Goal: Communication & Community: Ask a question

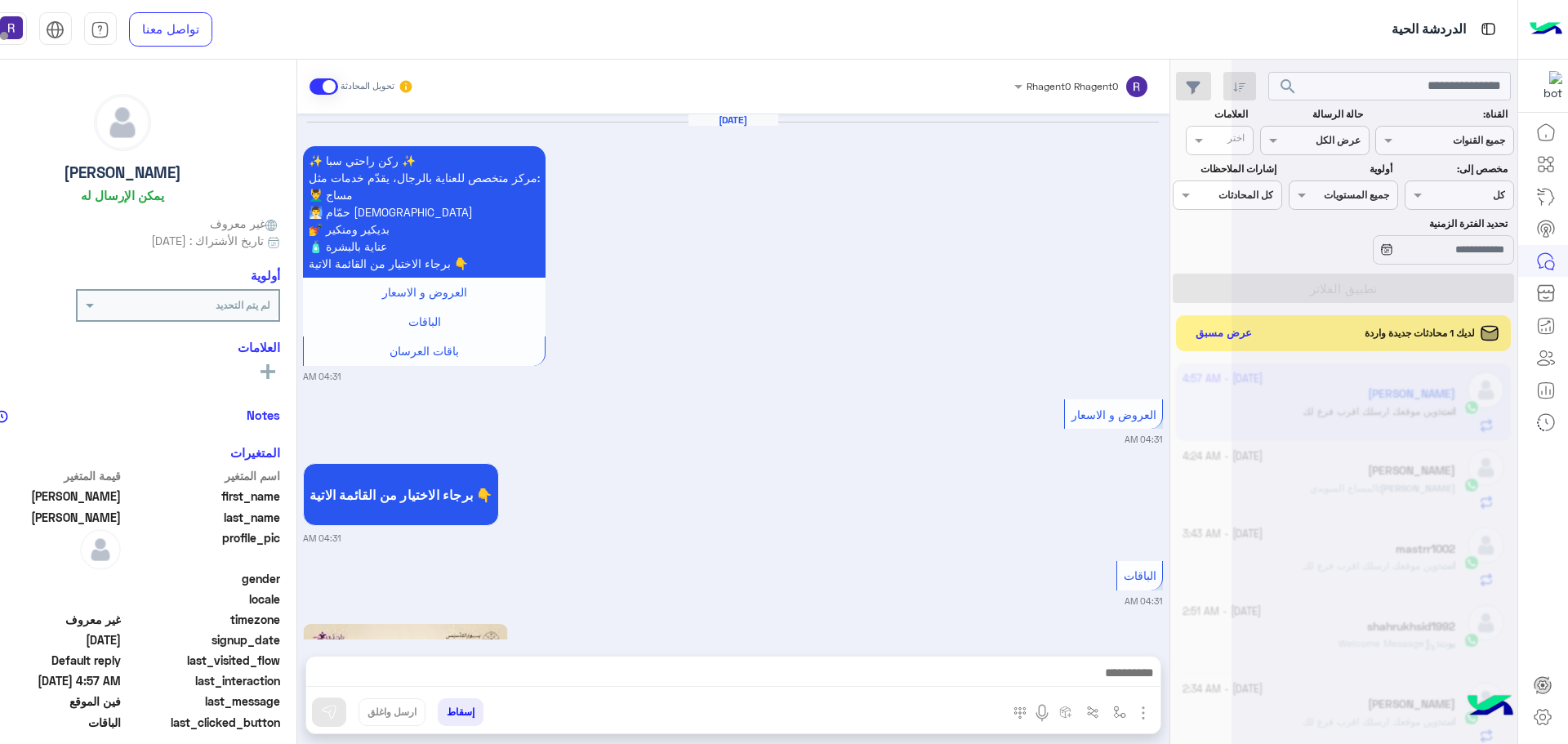
scroll to position [616, 0]
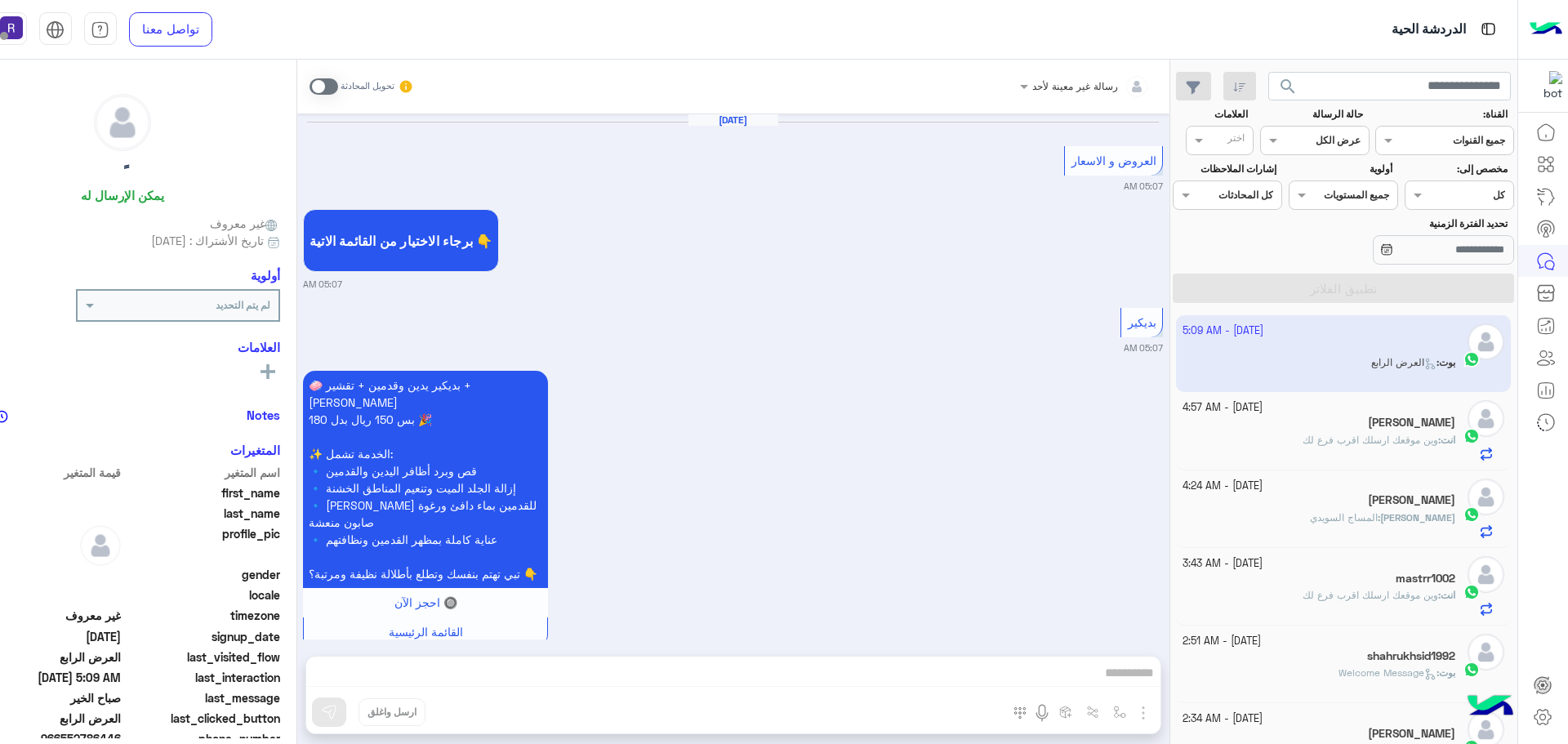
scroll to position [2896, 0]
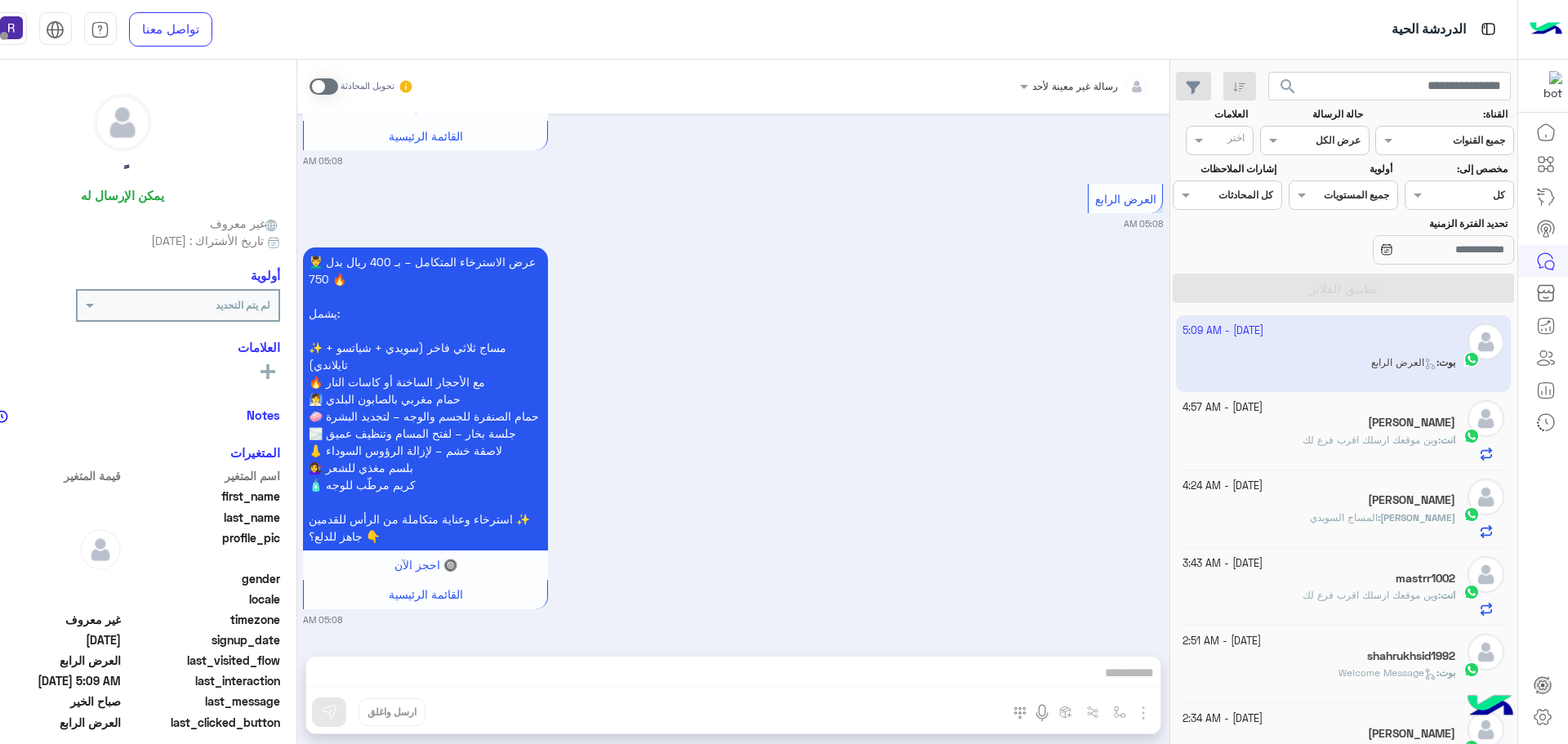
click at [1392, 443] on span "وين موقعك ارسلك اقرب فرع لك" at bounding box center [1371, 439] width 136 height 13
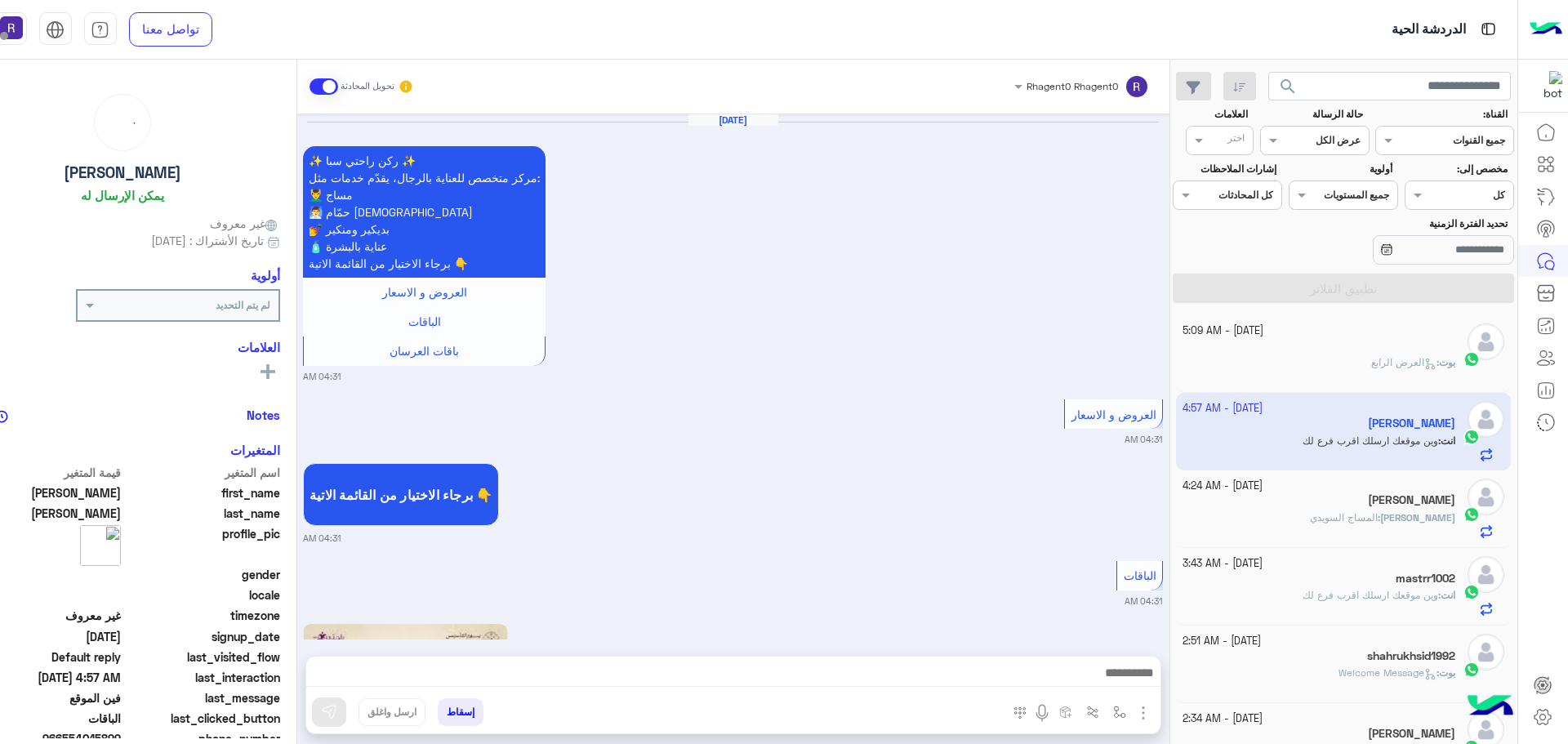
scroll to position [2681, 0]
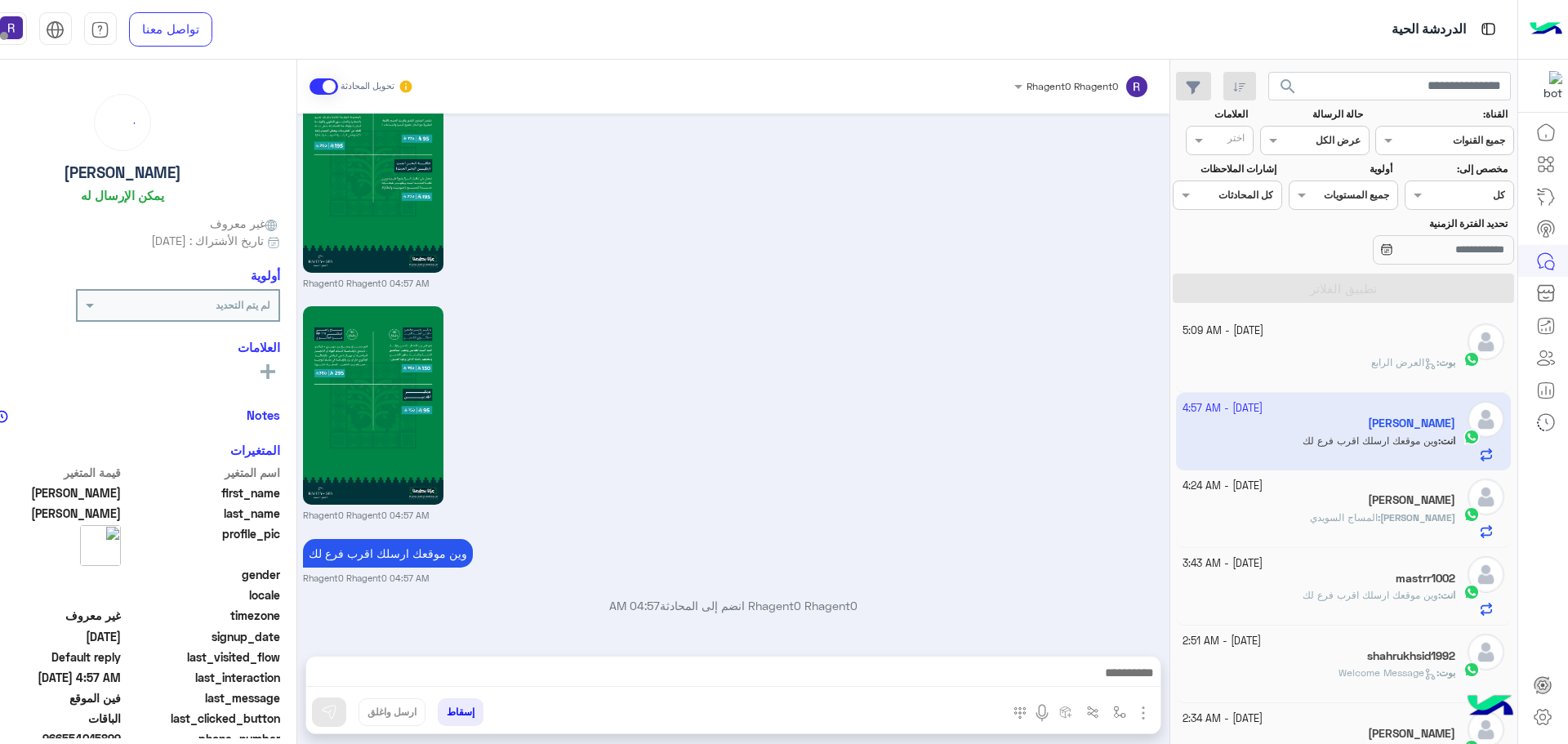
click at [1356, 369] on div "بوت : العرض الرابع" at bounding box center [1319, 369] width 273 height 28
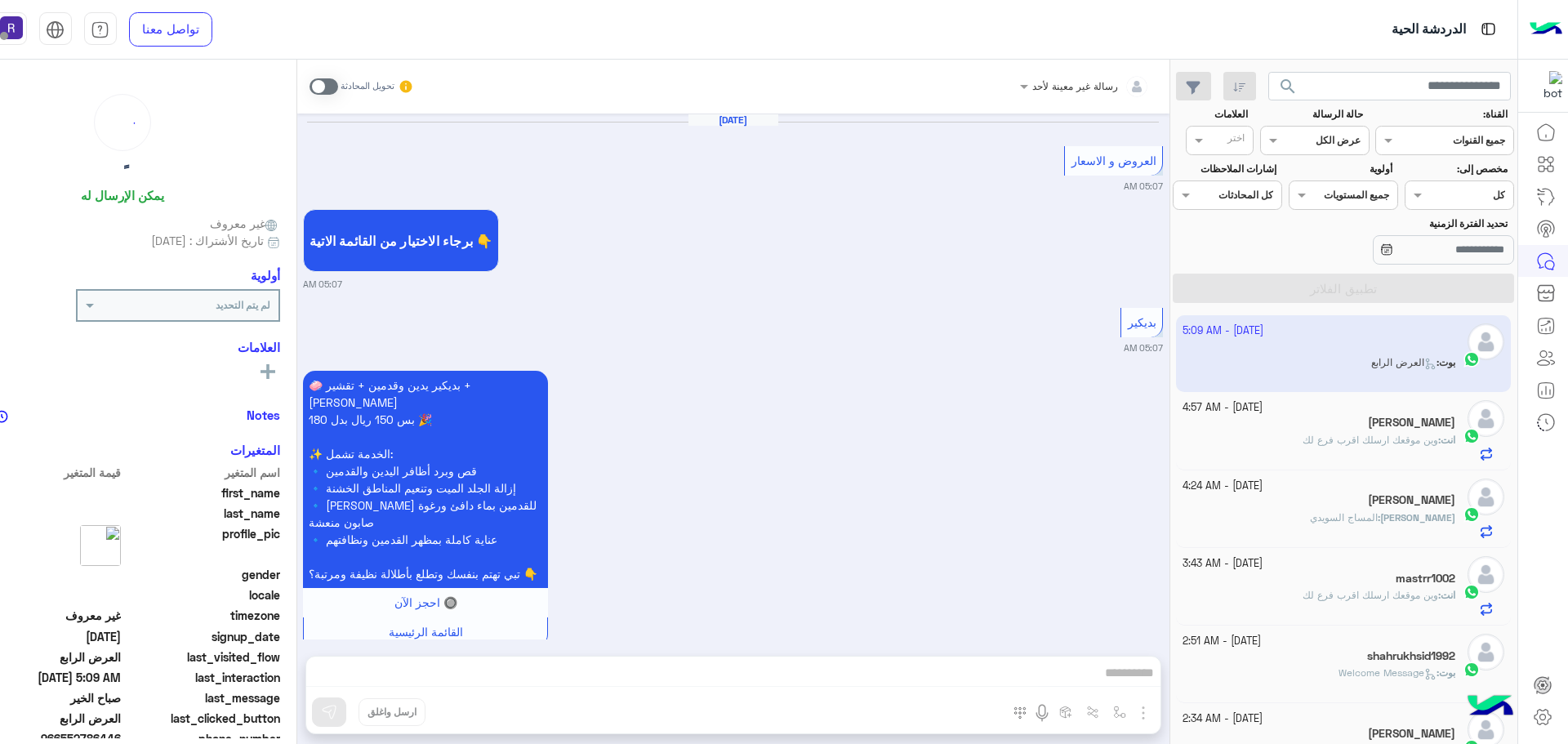
scroll to position [2896, 0]
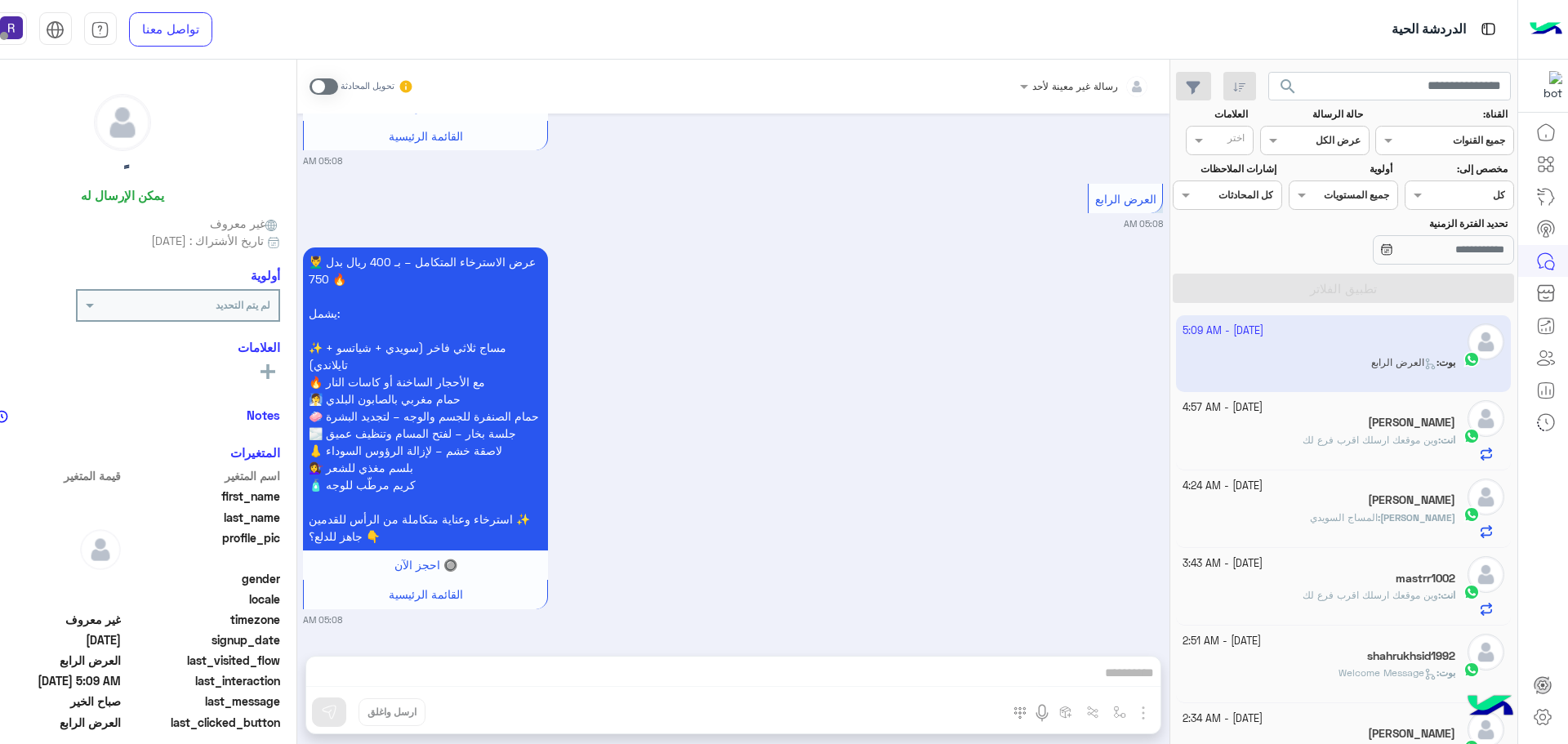
click at [332, 88] on span at bounding box center [324, 86] width 28 height 17
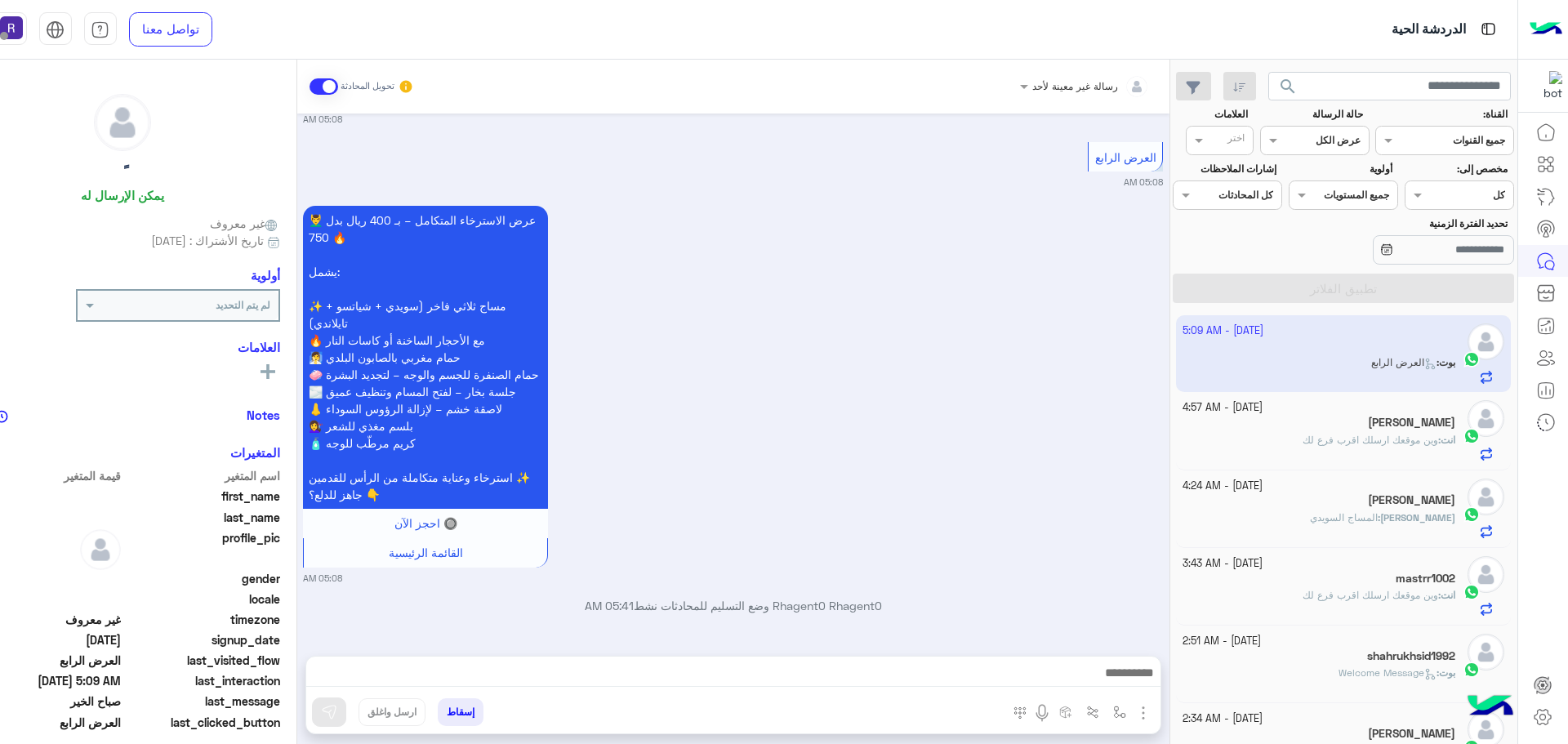
scroll to position [2938, 0]
click at [1141, 707] on img "button" at bounding box center [1143, 713] width 19 height 19
click at [1134, 683] on img at bounding box center [1140, 677] width 13 height 18
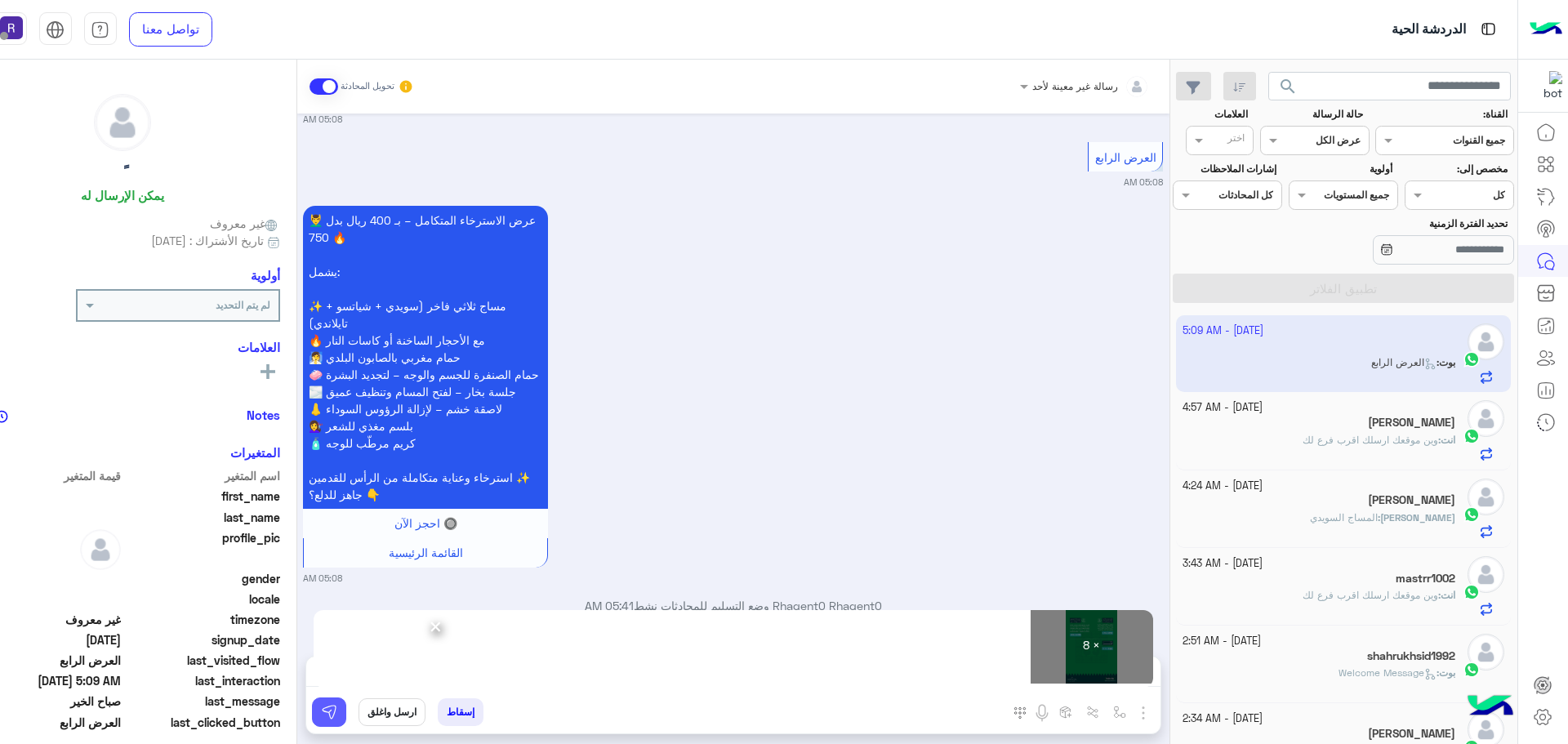
click at [337, 717] on button at bounding box center [328, 712] width 34 height 29
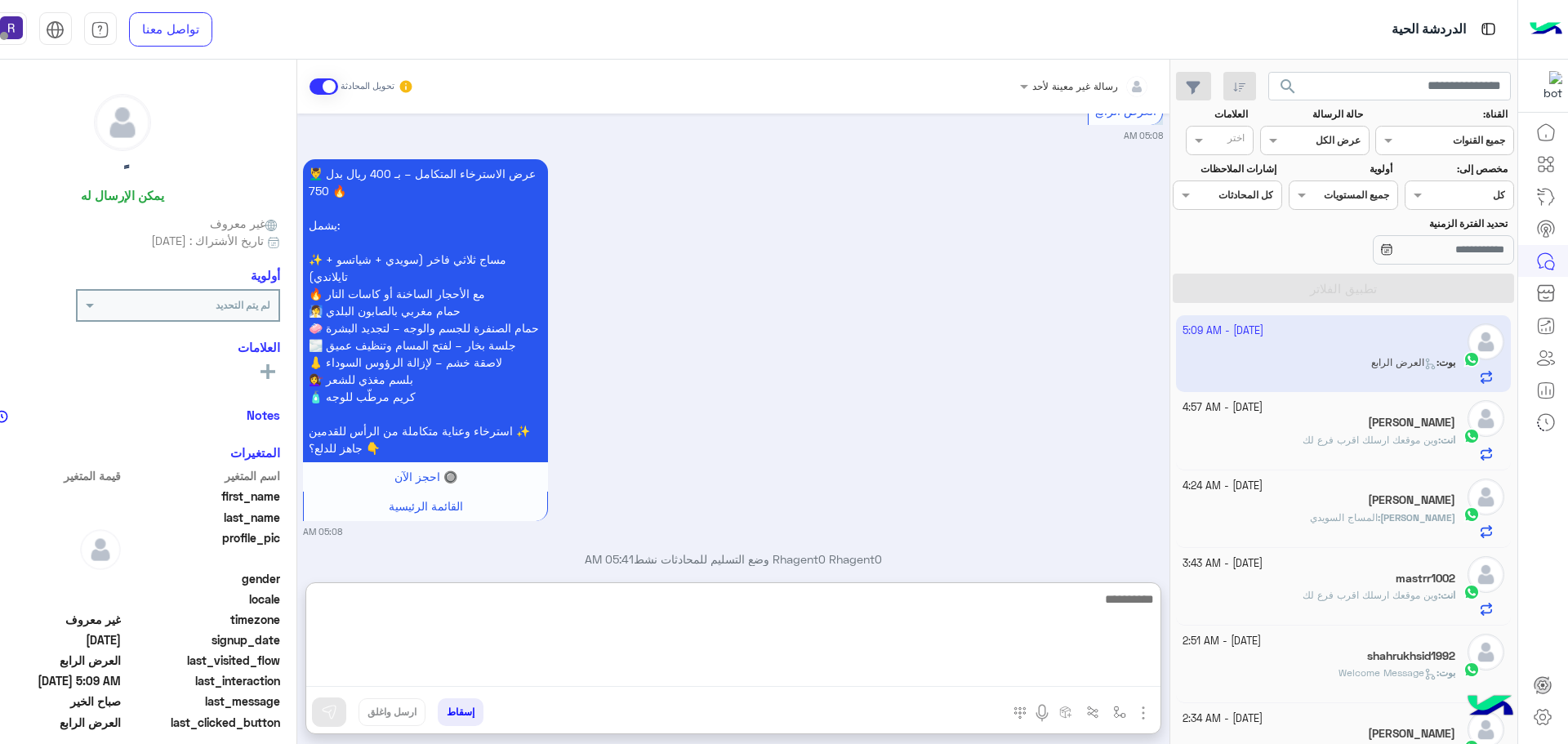
paste textarea "**********"
type textarea "**********"
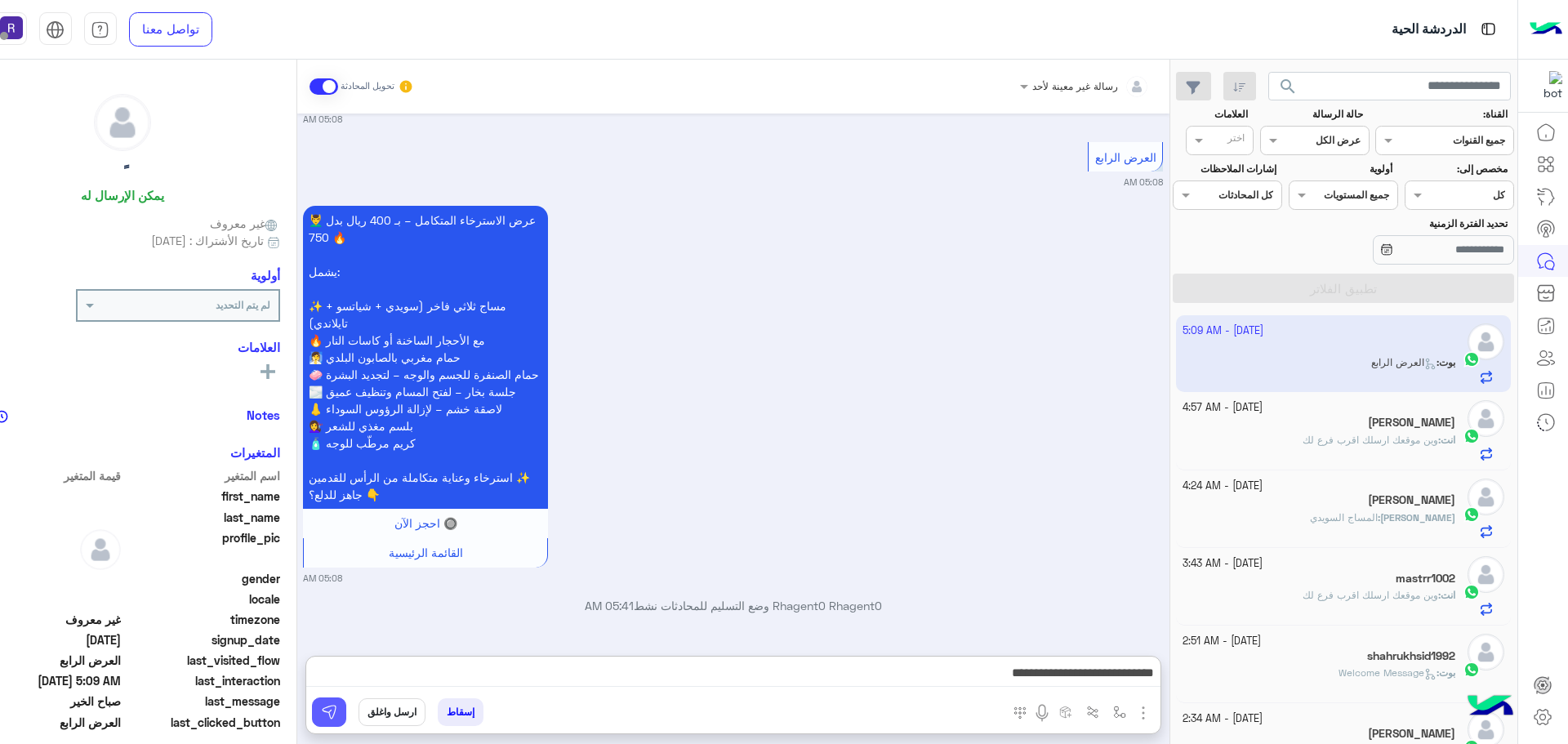
click at [331, 709] on img at bounding box center [328, 712] width 17 height 17
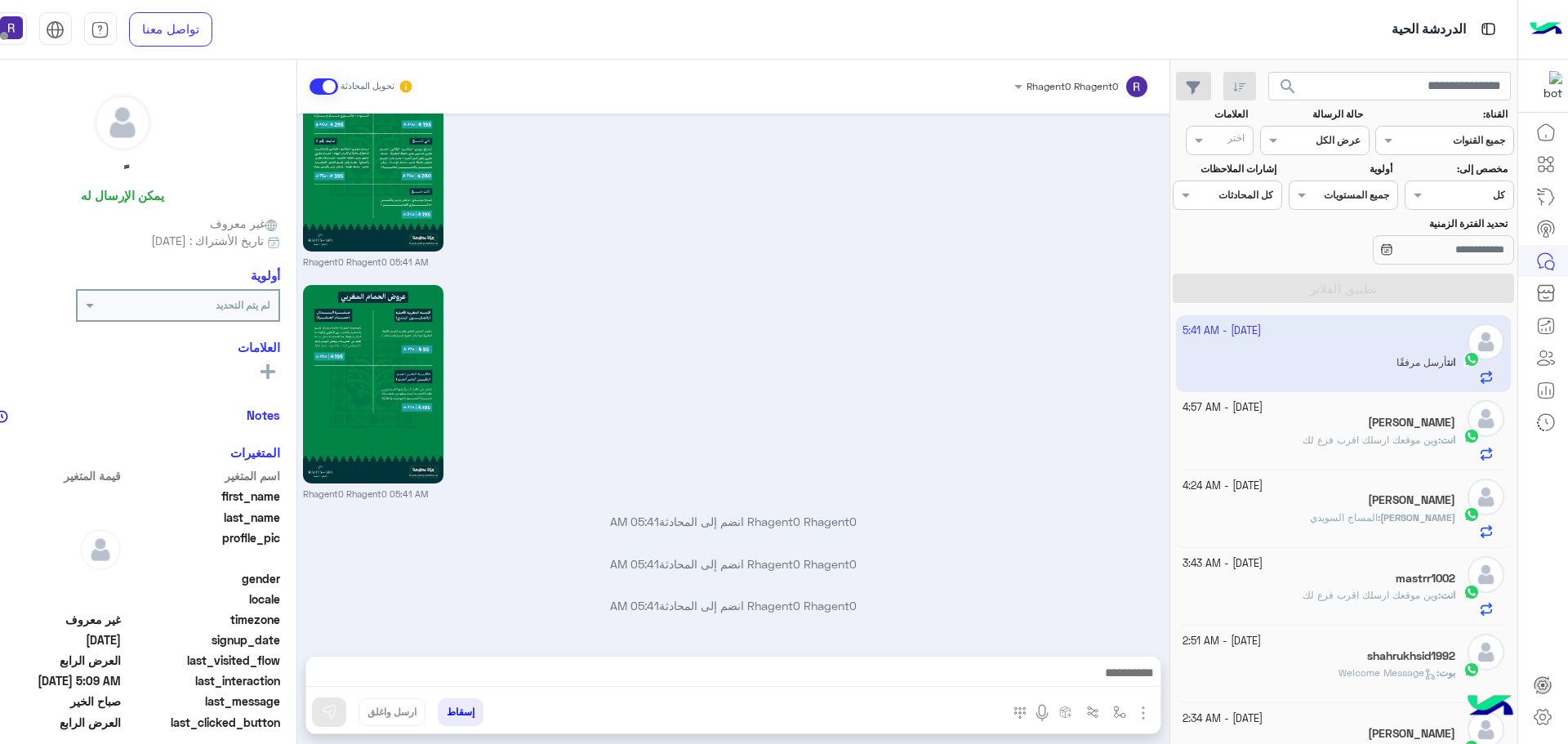
scroll to position [4984, 0]
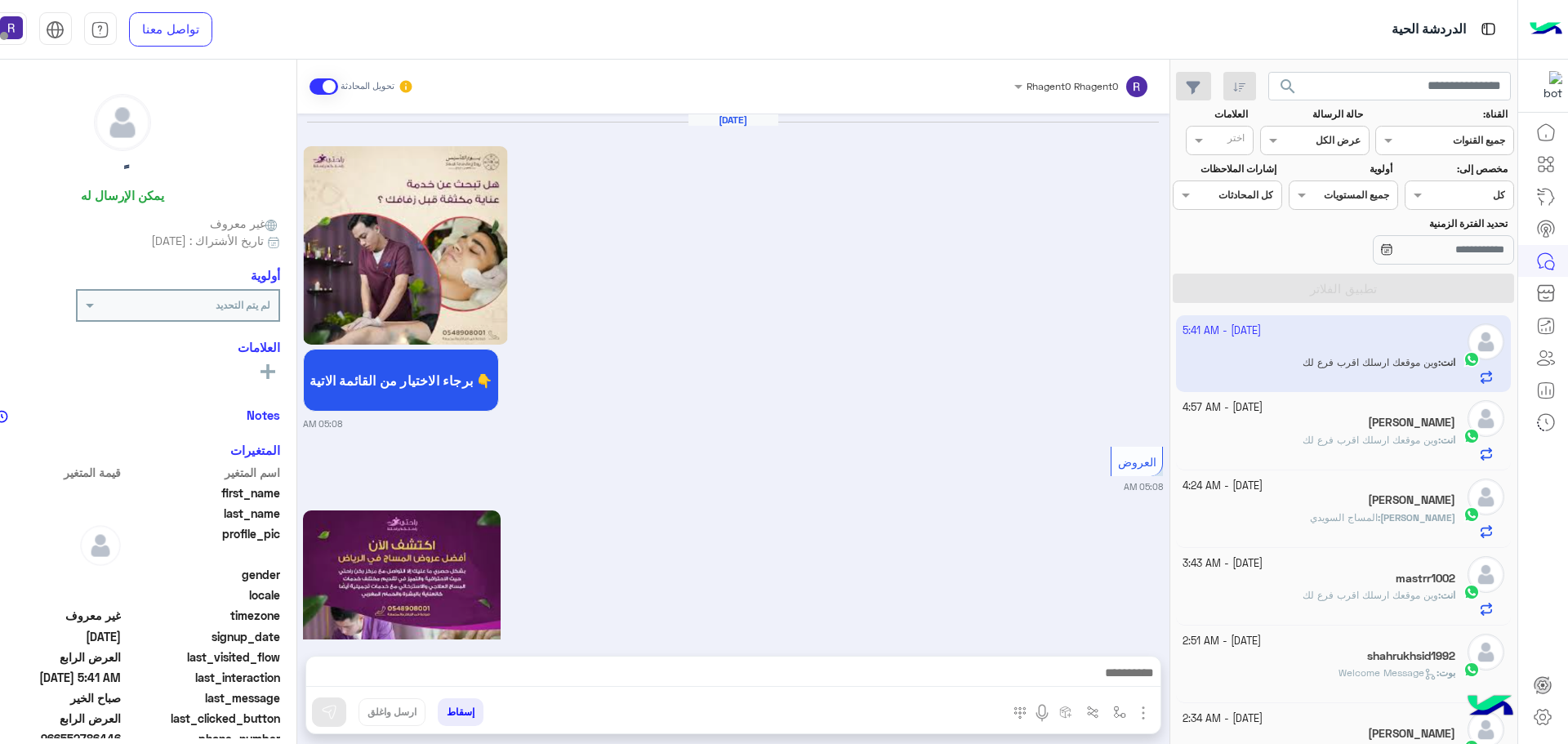
scroll to position [3136, 0]
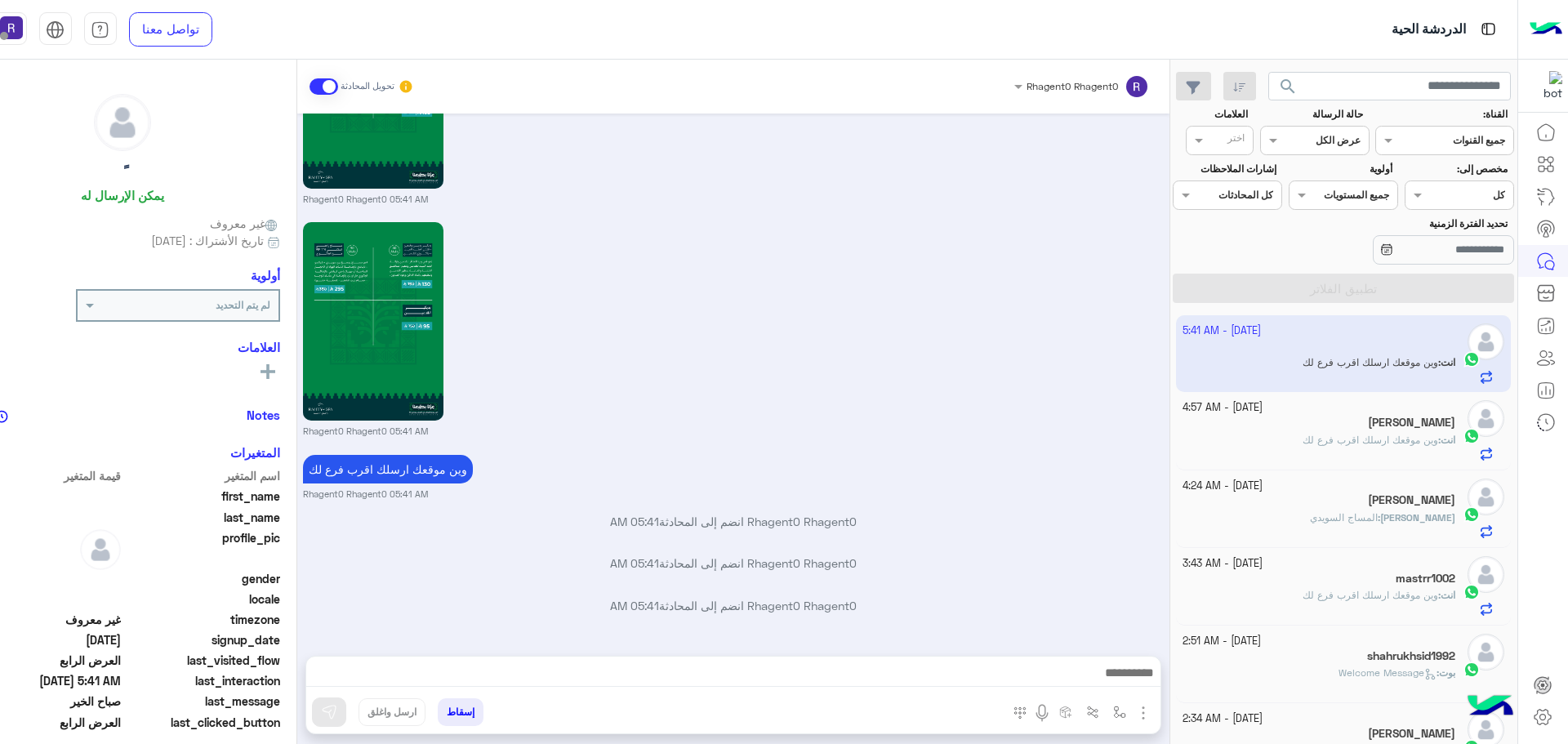
click at [1379, 449] on div "انت : وين موقعك ارسلك اقرب فرع لك" at bounding box center [1319, 447] width 273 height 28
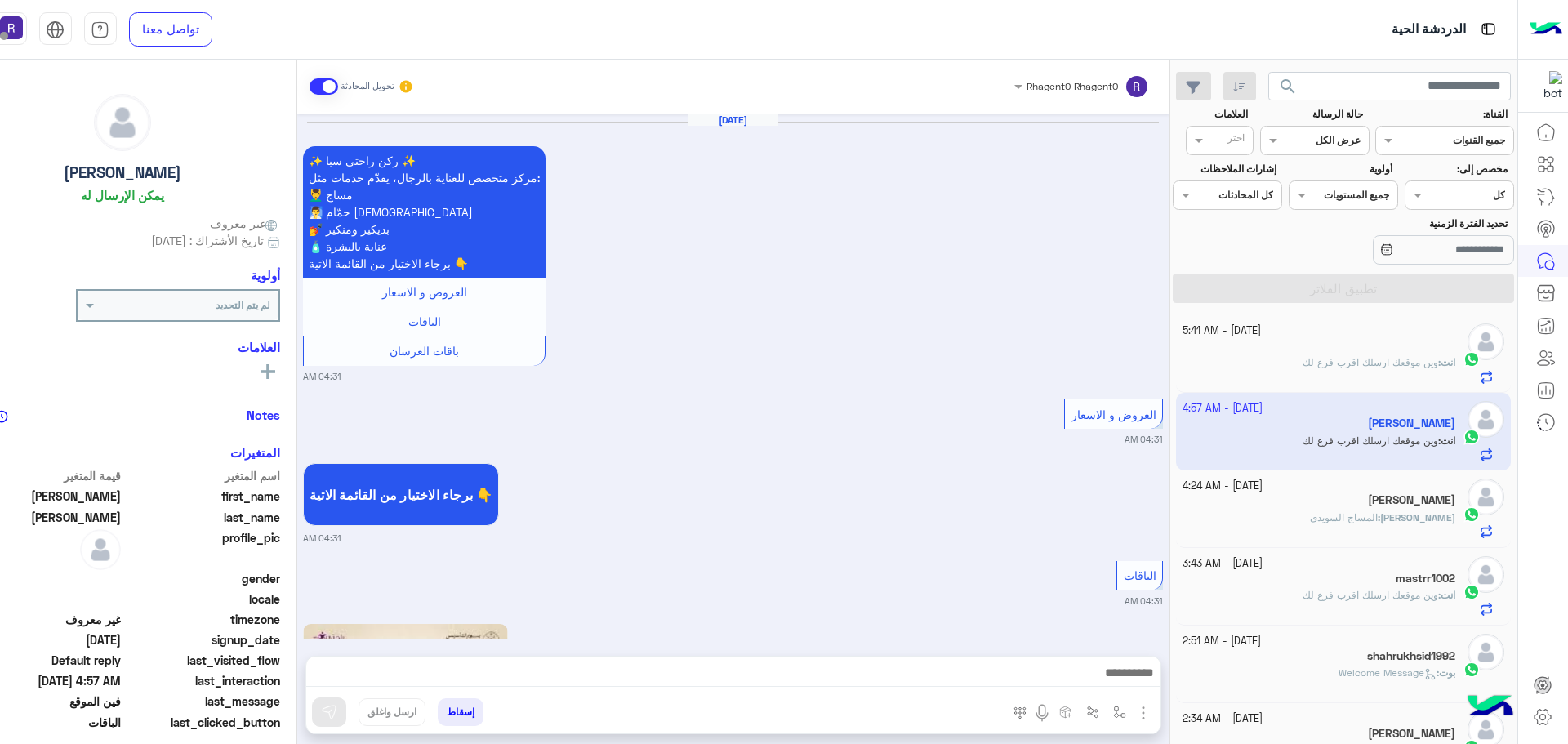
scroll to position [2681, 0]
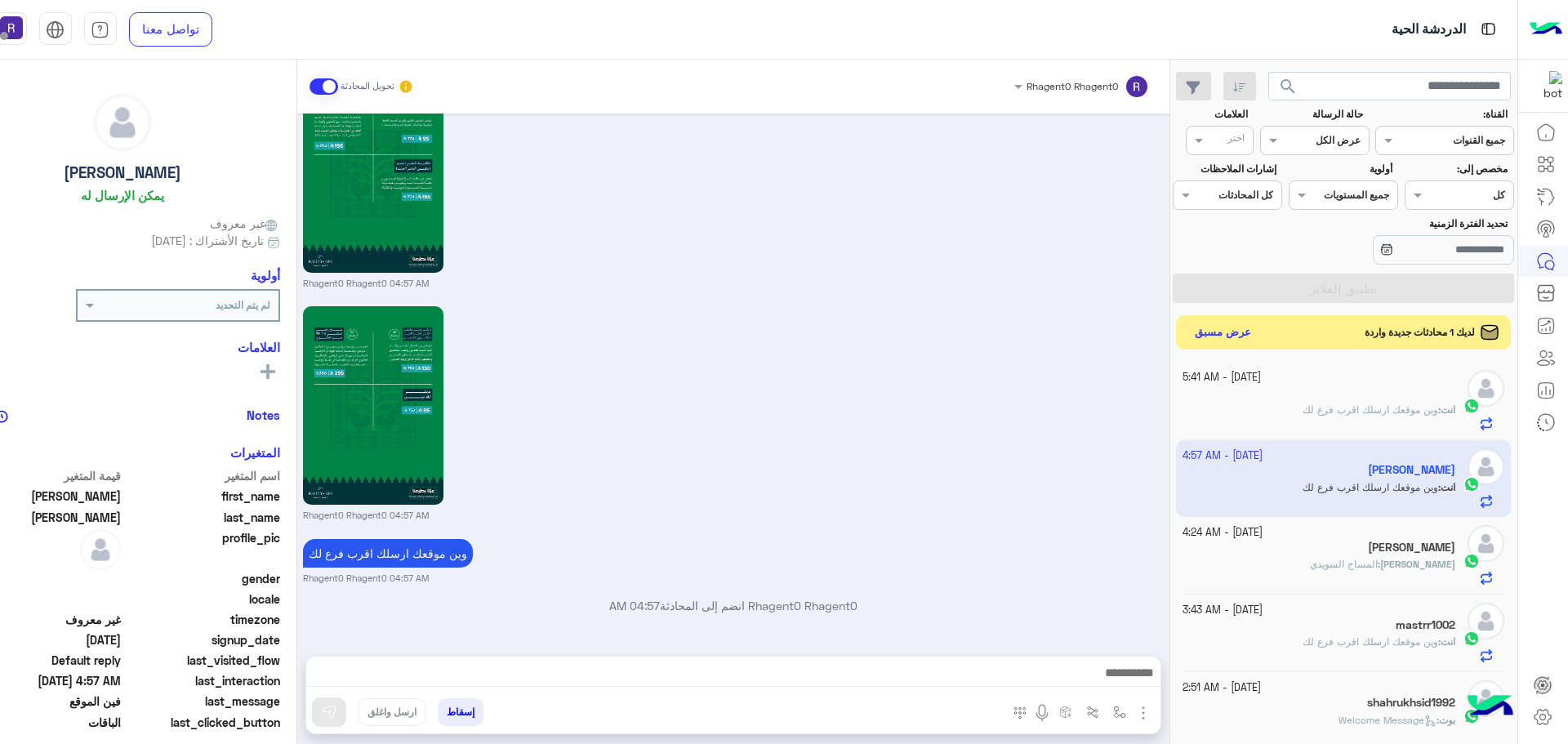
click at [1216, 331] on button "عرض مسبق" at bounding box center [1222, 332] width 69 height 22
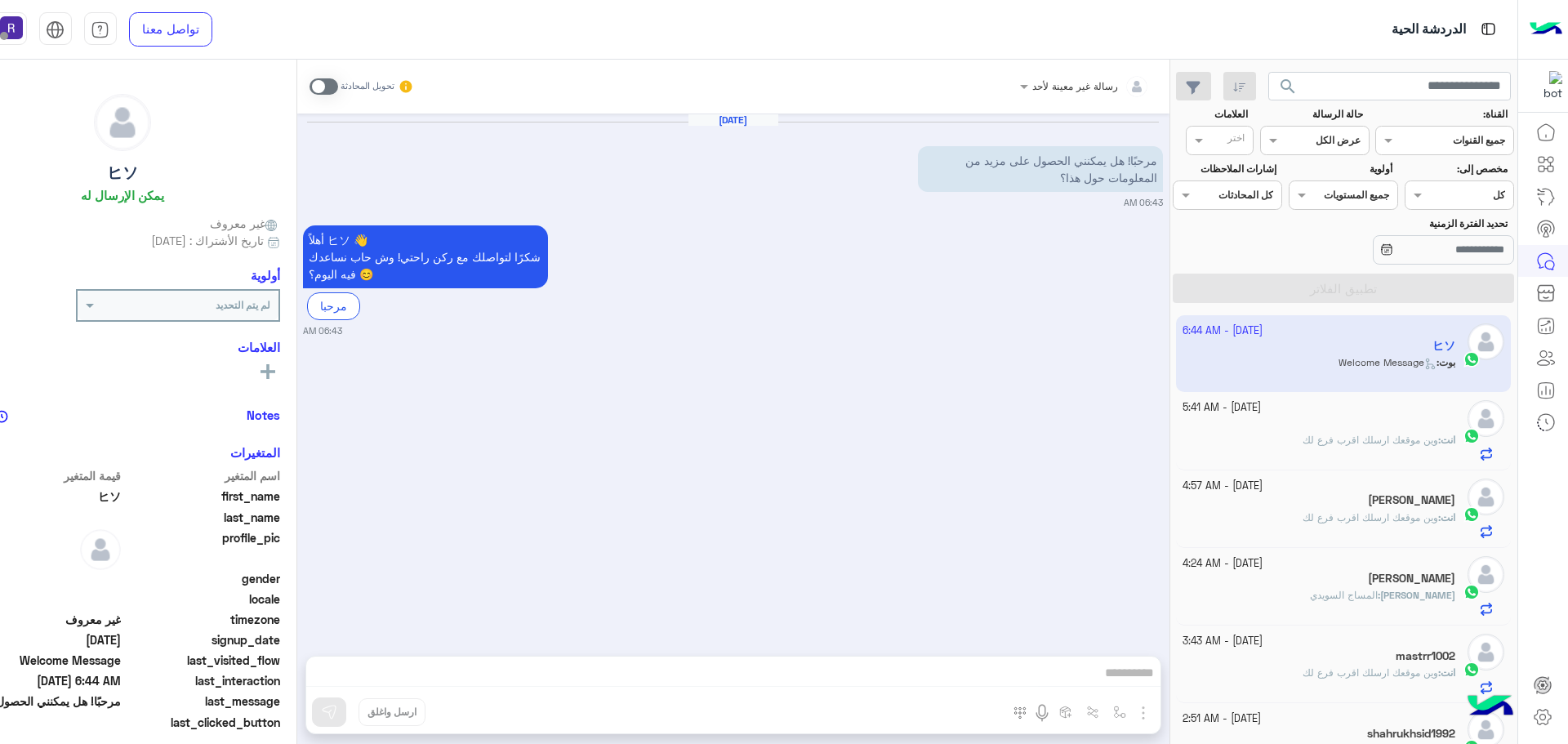
click at [1332, 439] on span "وين موقعك ارسلك اقرب فرع لك" at bounding box center [1371, 439] width 136 height 13
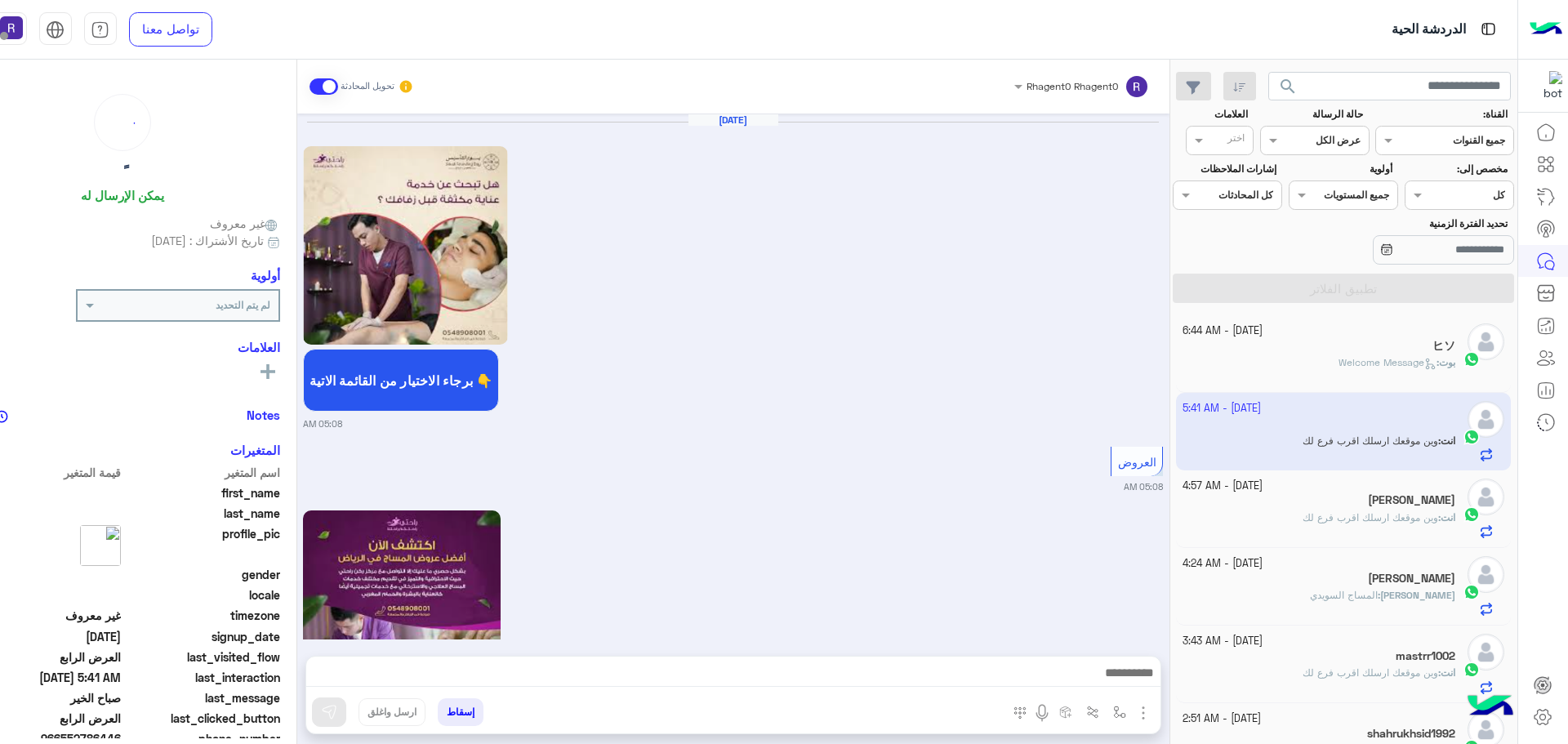
scroll to position [3136, 0]
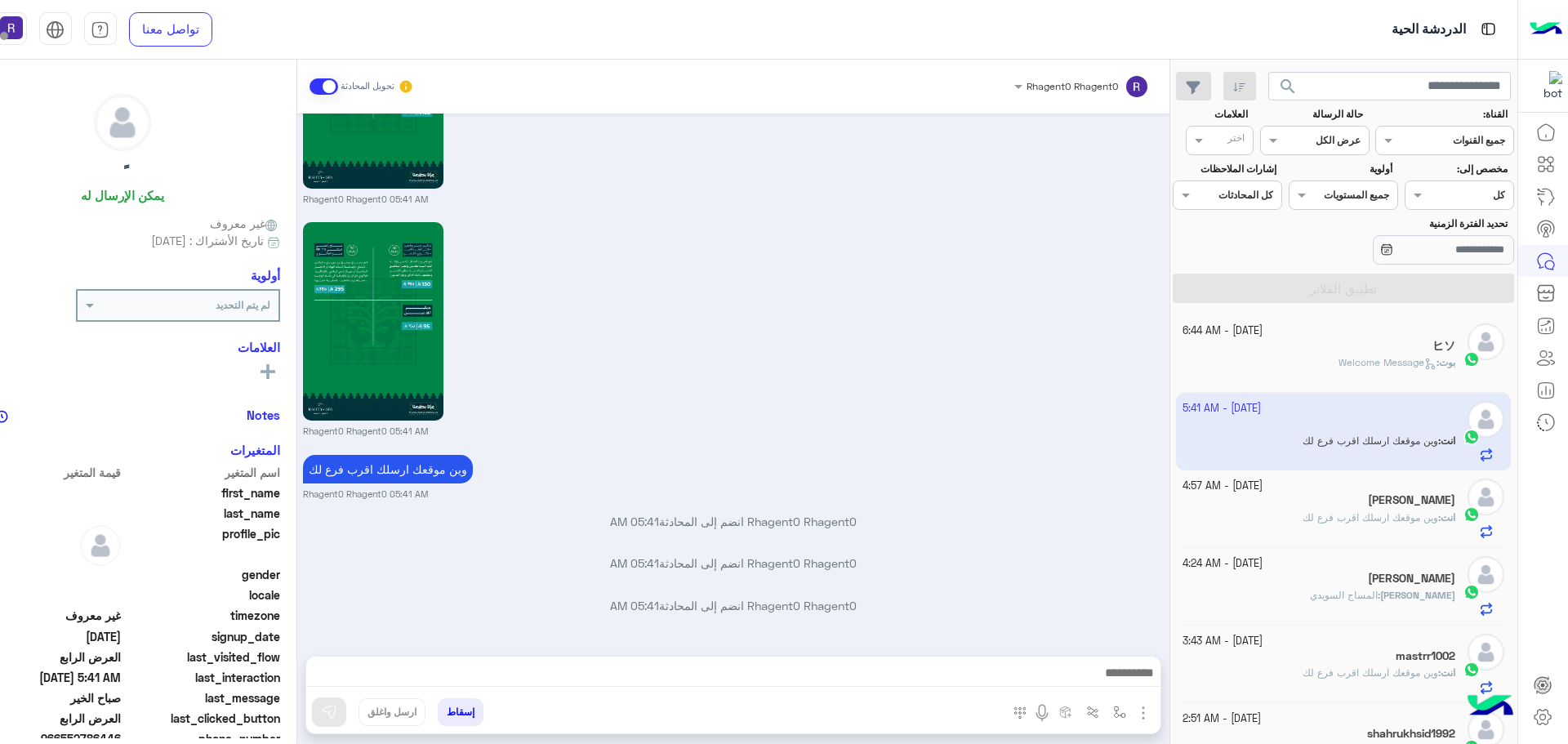
click at [1339, 369] on p "بوت : Welcome Message" at bounding box center [1397, 362] width 117 height 15
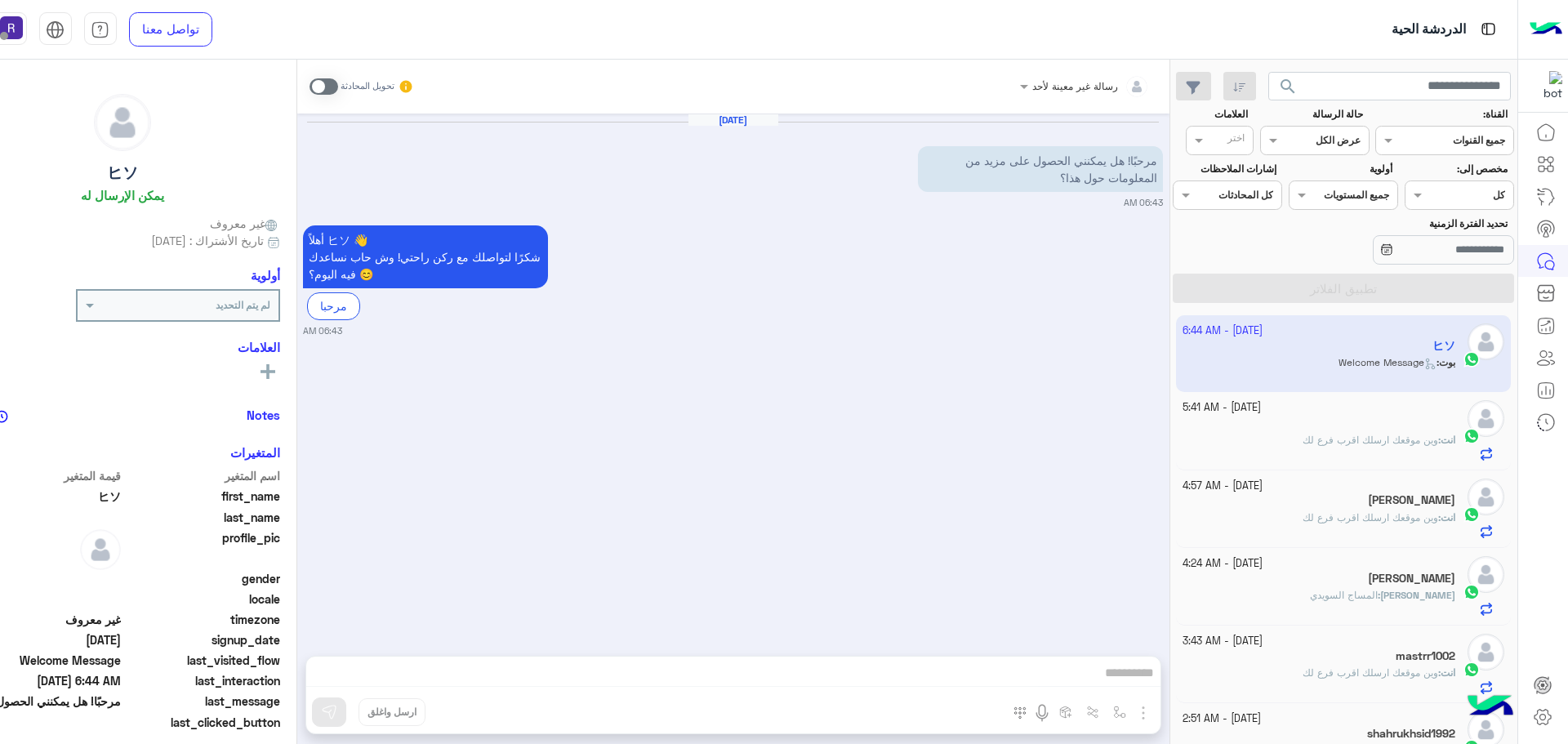
click at [1365, 524] on p "انت : وين موقعك ارسلك اقرب فرع لك" at bounding box center [1379, 518] width 153 height 15
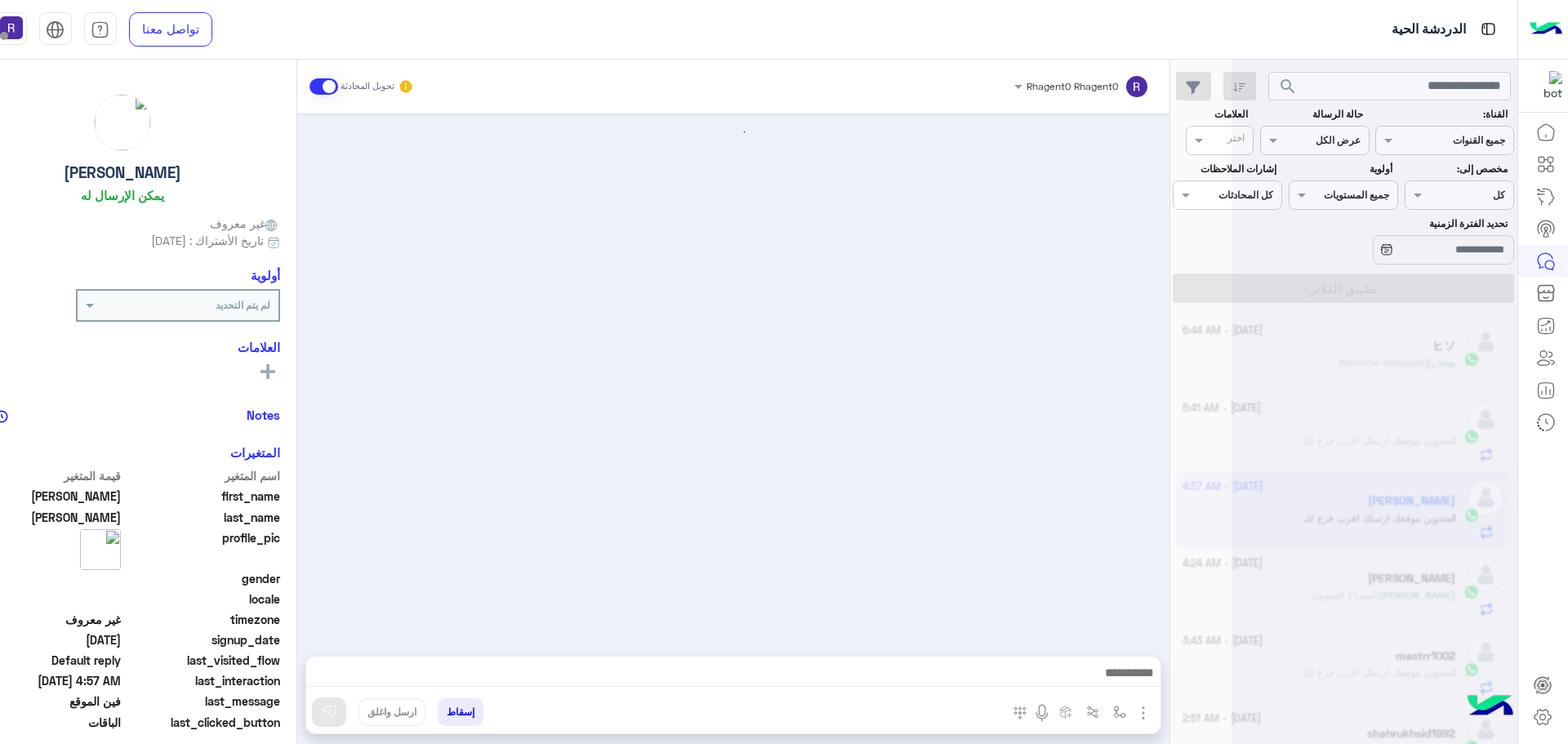
scroll to position [2681, 0]
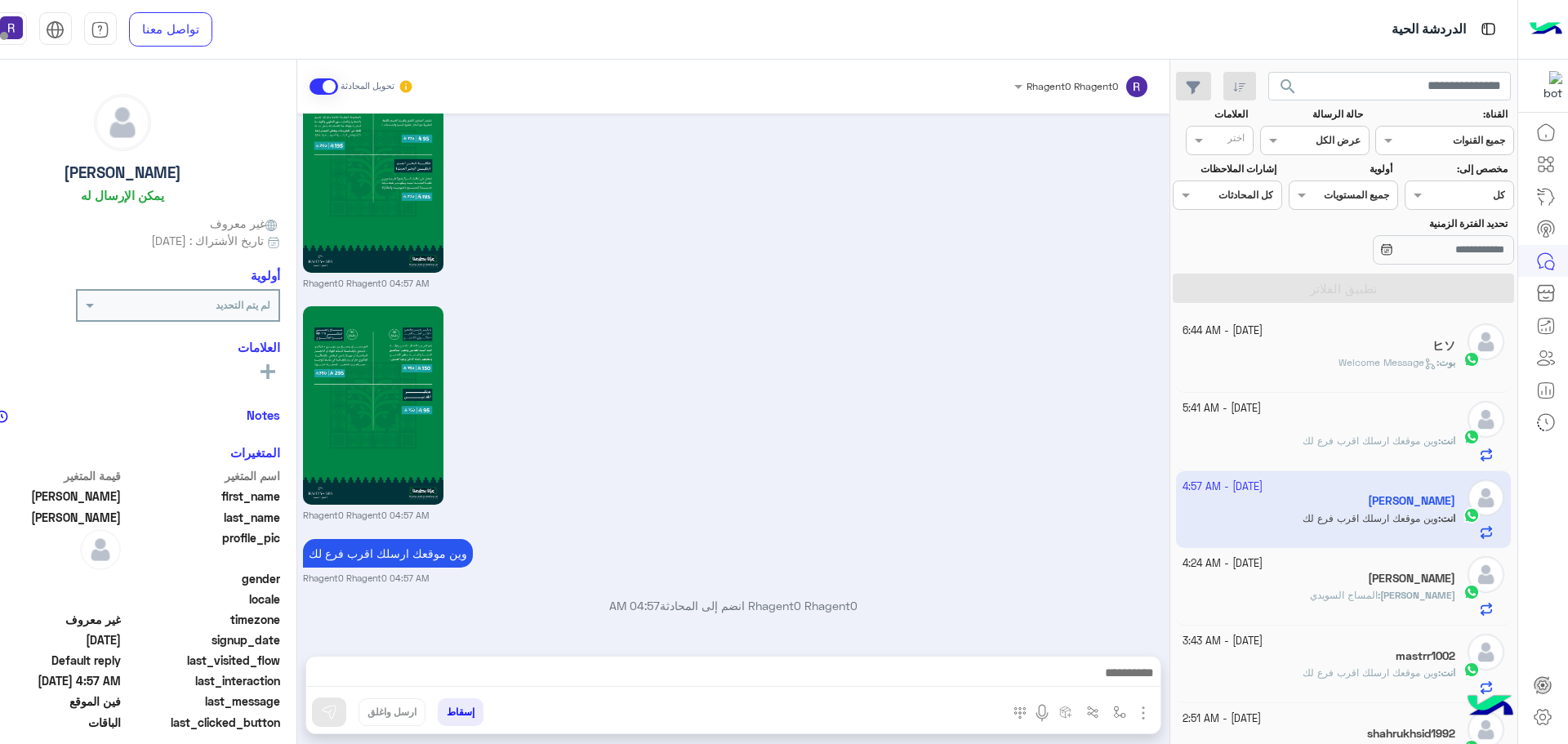
click at [1387, 368] on span "بوت : Welcome Message" at bounding box center [1397, 362] width 117 height 13
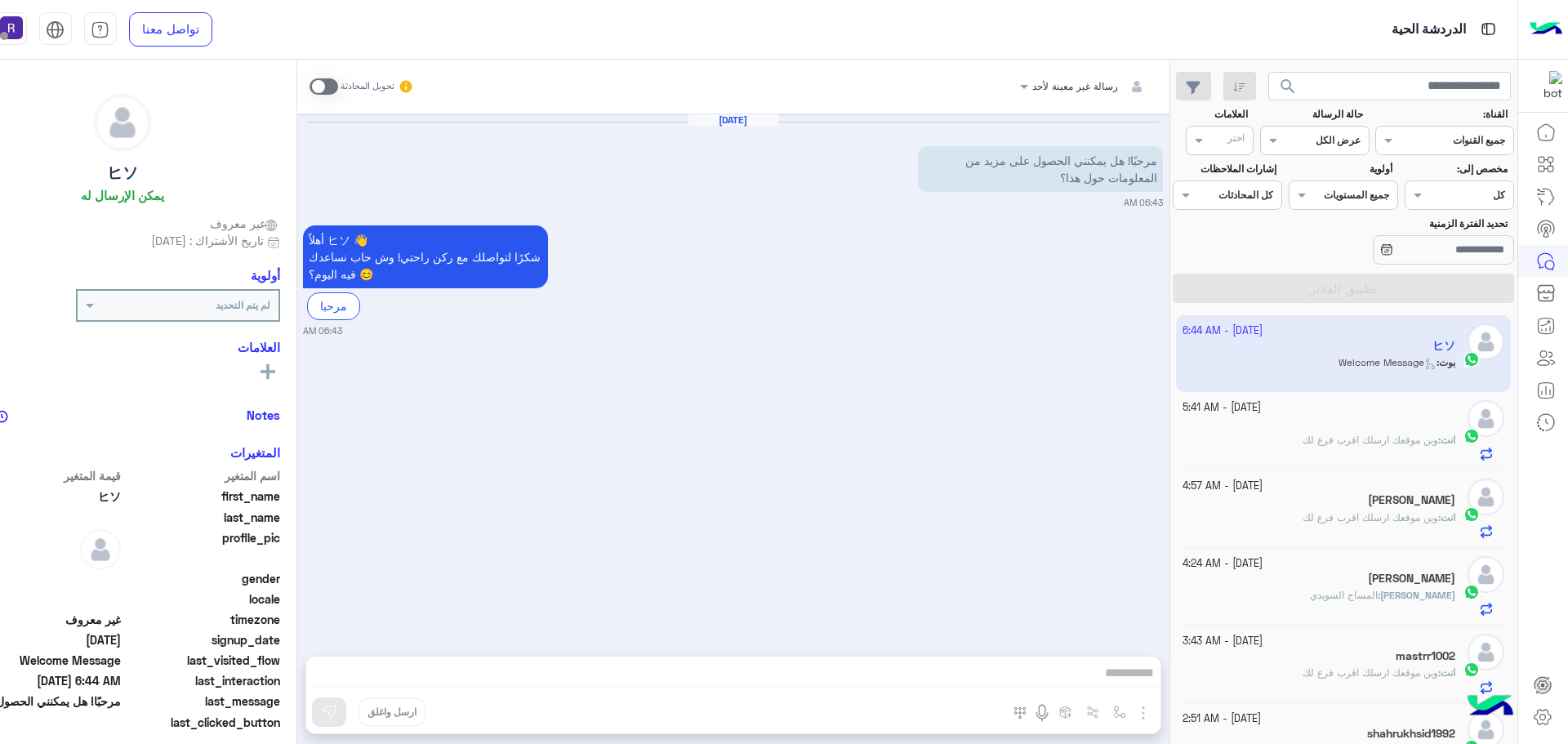
click at [1403, 438] on span "وين موقعك ارسلك اقرب فرع لك" at bounding box center [1371, 439] width 136 height 13
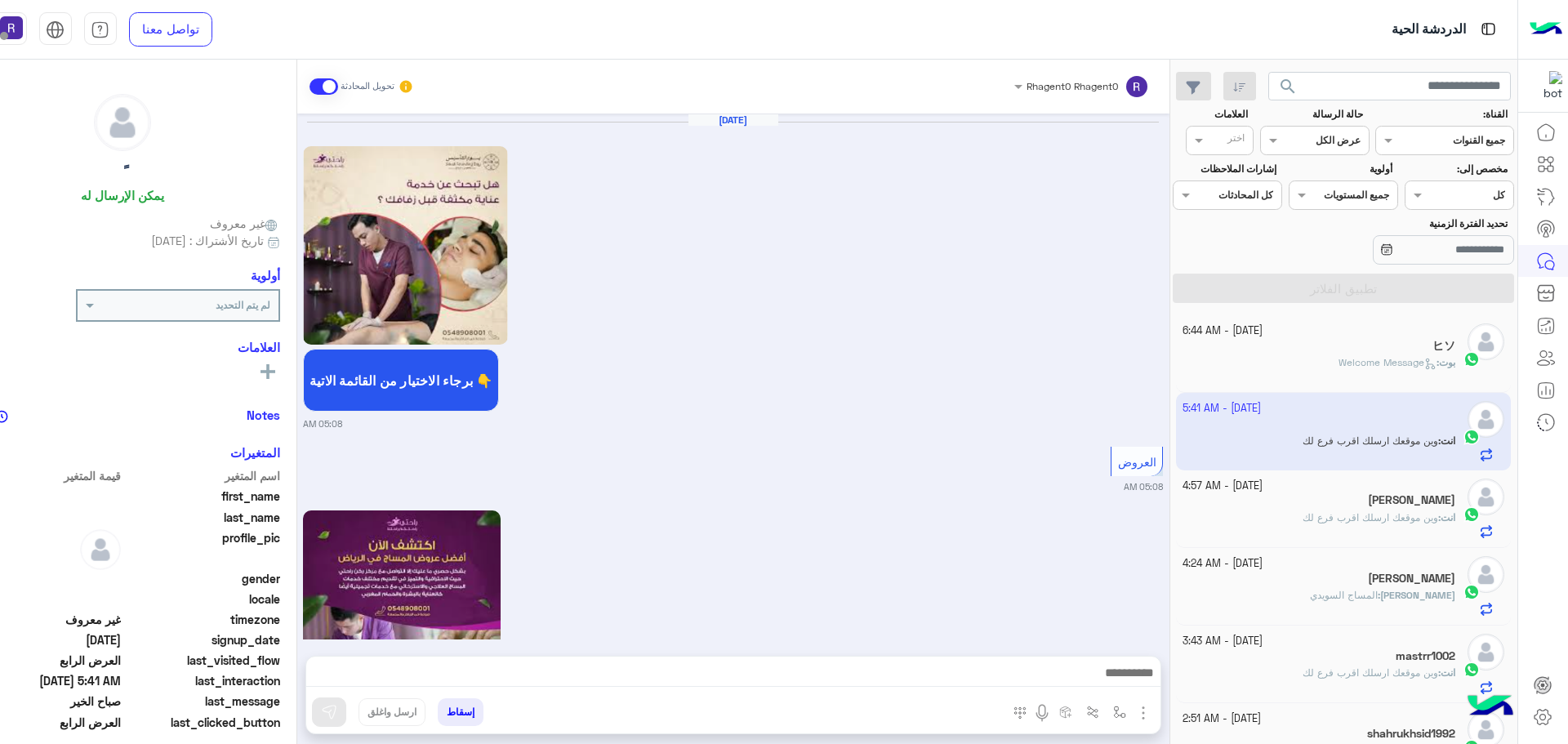
scroll to position [3136, 0]
